Goal: Transaction & Acquisition: Purchase product/service

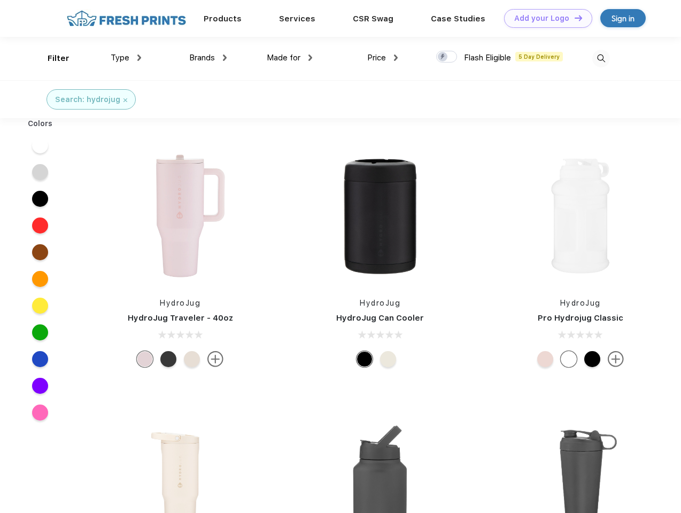
click at [544, 18] on link "Add your Logo Design Tool" at bounding box center [548, 18] width 88 height 19
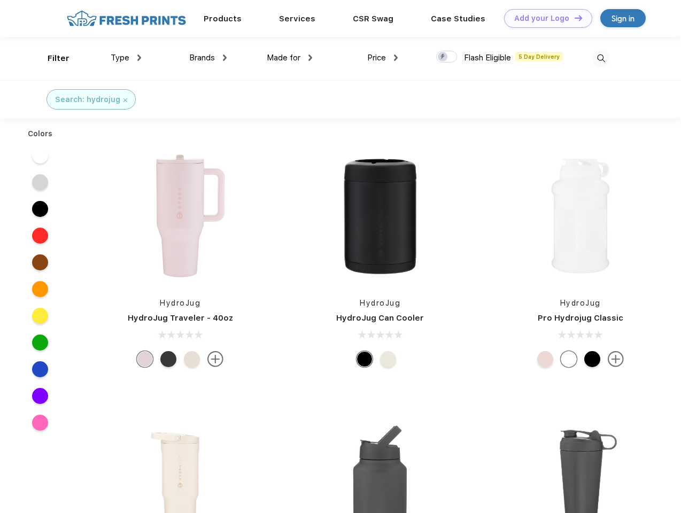
click at [0, 0] on div "Design Tool" at bounding box center [0, 0] width 0 height 0
click at [573, 18] on link "Add your Logo Design Tool" at bounding box center [548, 18] width 88 height 19
click at [51, 58] on div "Filter" at bounding box center [59, 58] width 22 height 12
click at [126, 58] on span "Type" at bounding box center [120, 58] width 19 height 10
click at [208, 58] on span "Brands" at bounding box center [202, 58] width 26 height 10
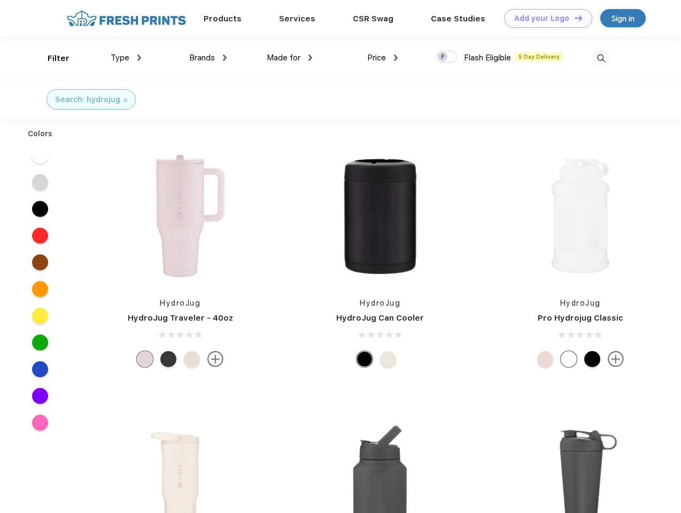
click at [290, 58] on span "Made for" at bounding box center [284, 58] width 34 height 10
click at [383, 58] on span "Price" at bounding box center [376, 58] width 19 height 10
click at [447, 57] on div at bounding box center [446, 57] width 21 height 12
click at [443, 57] on input "checkbox" at bounding box center [439, 53] width 7 height 7
click at [601, 58] on img at bounding box center [601, 59] width 18 height 18
